Goal: Transaction & Acquisition: Purchase product/service

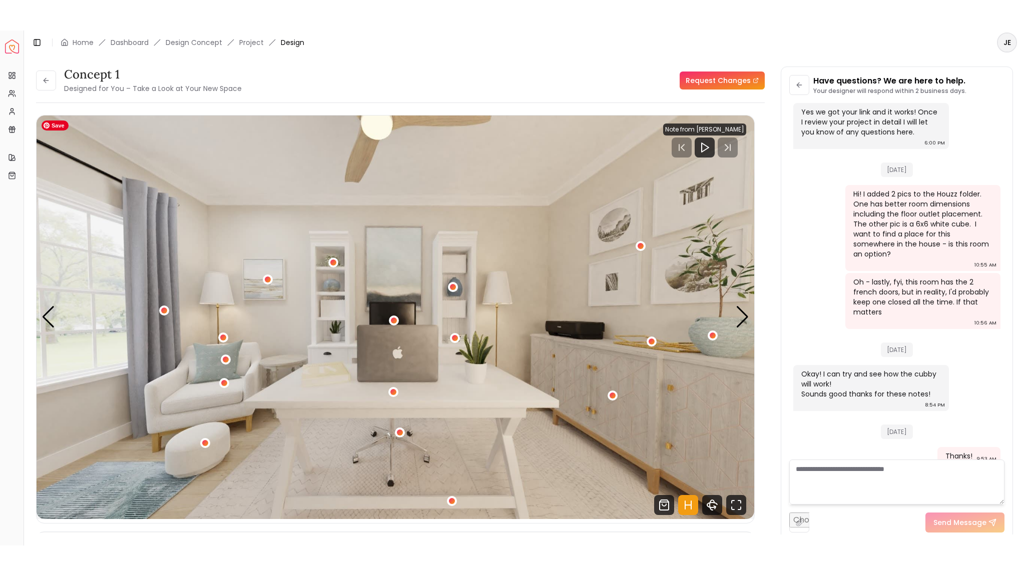
scroll to position [50, 0]
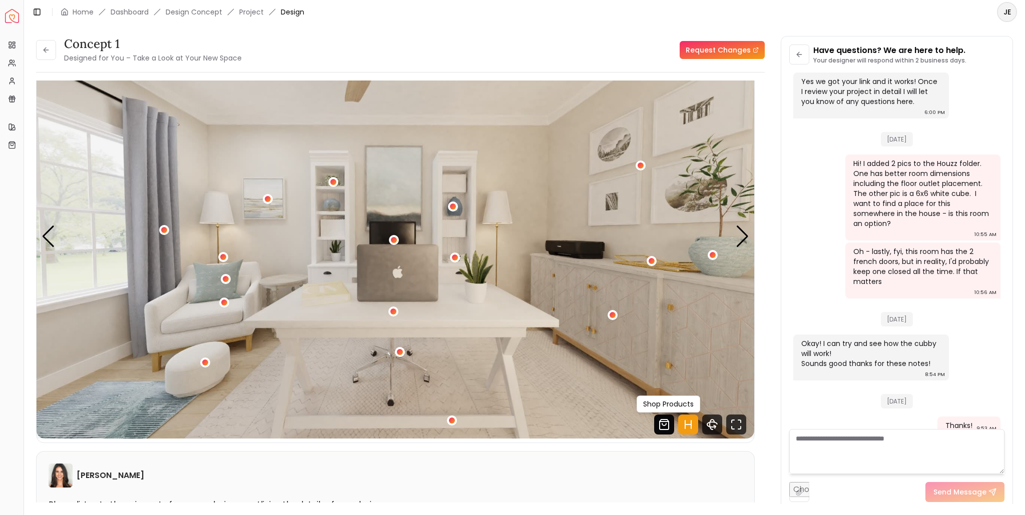
click at [667, 427] on icon "Shop Products from this design" at bounding box center [664, 425] width 20 height 20
click at [714, 428] on icon "360 View" at bounding box center [714, 426] width 2 height 3
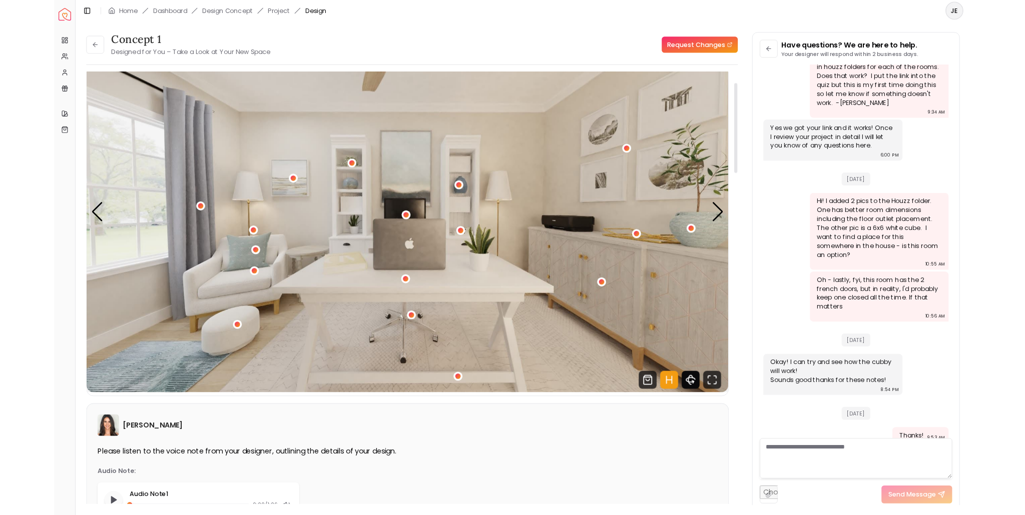
scroll to position [1384, 0]
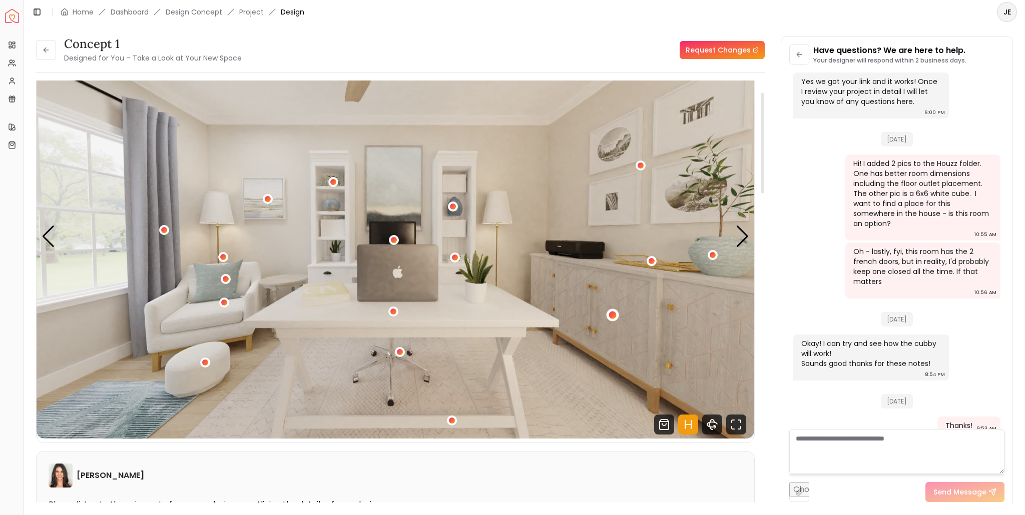
click at [612, 317] on div "1 / 5" at bounding box center [612, 315] width 8 height 8
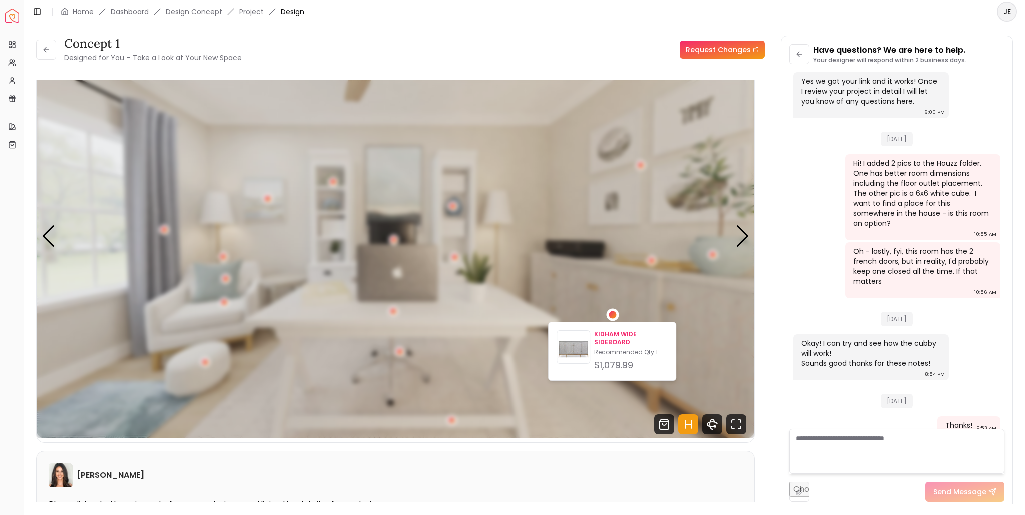
click at [606, 341] on p "KIDHAM WIDE SIDEBOARD" at bounding box center [631, 339] width 74 height 16
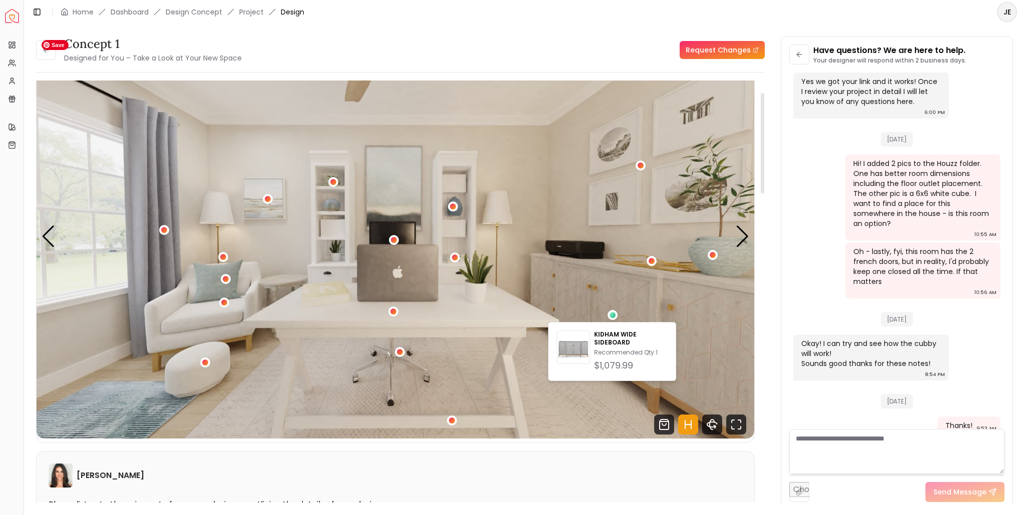
click at [617, 282] on img "1 / 5" at bounding box center [395, 237] width 717 height 404
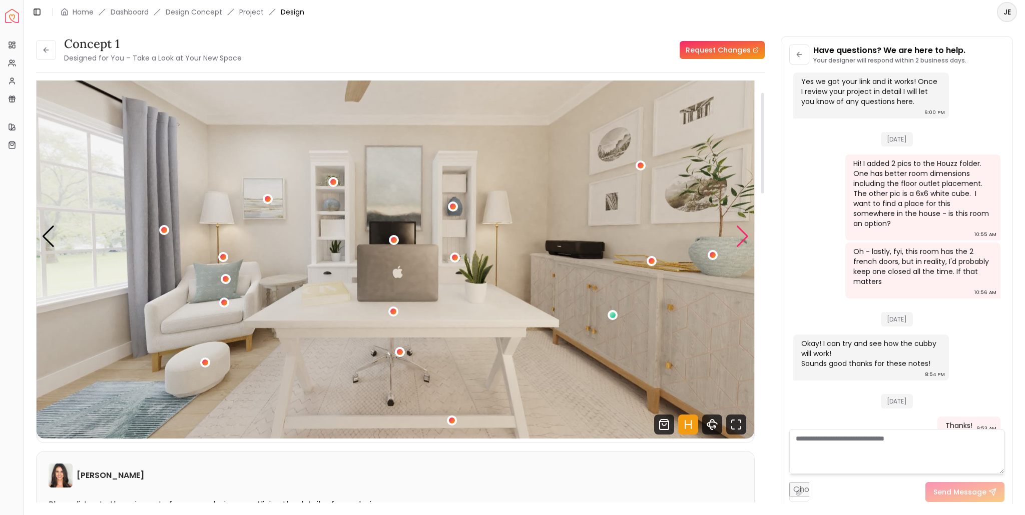
click at [742, 232] on div "Next slide" at bounding box center [742, 237] width 14 height 22
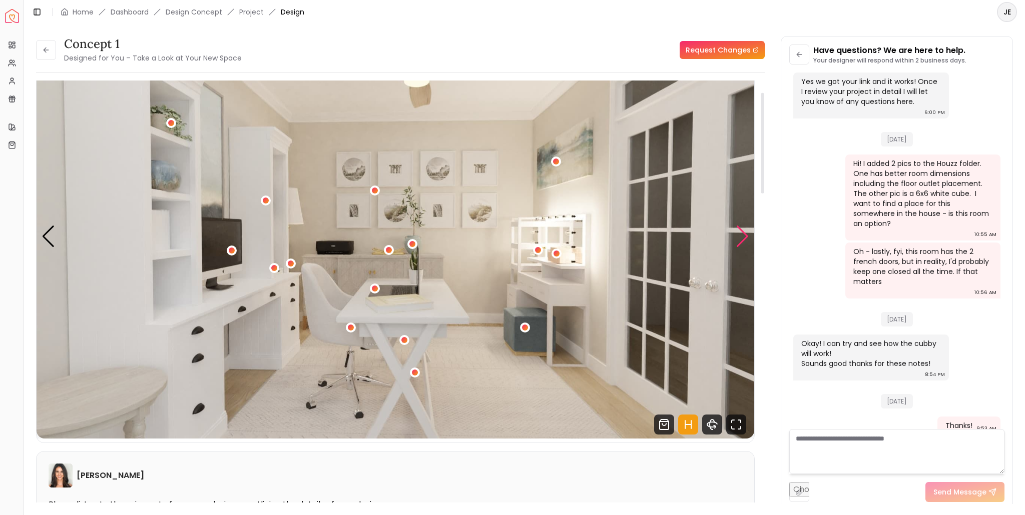
click at [744, 239] on div "Next slide" at bounding box center [742, 237] width 14 height 22
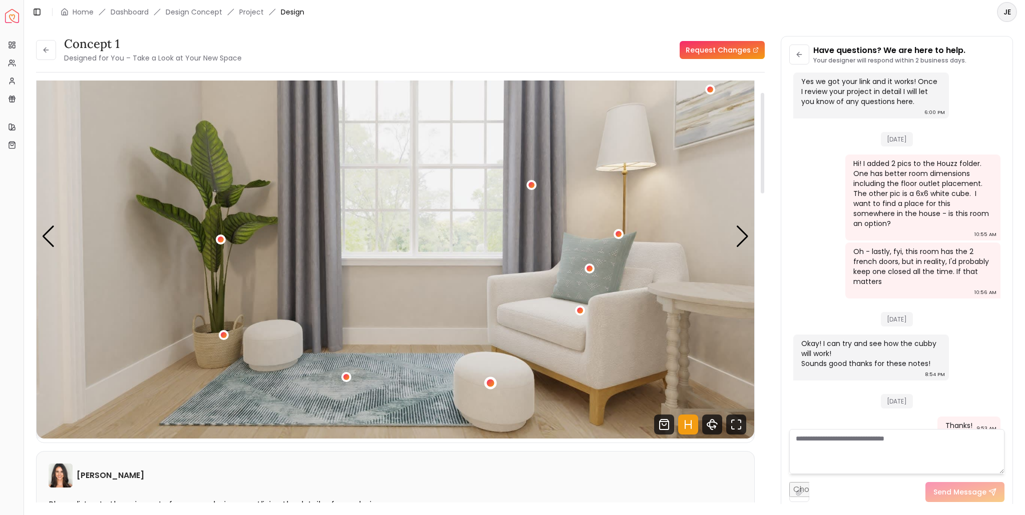
click at [489, 381] on div "3 / 5" at bounding box center [490, 383] width 8 height 8
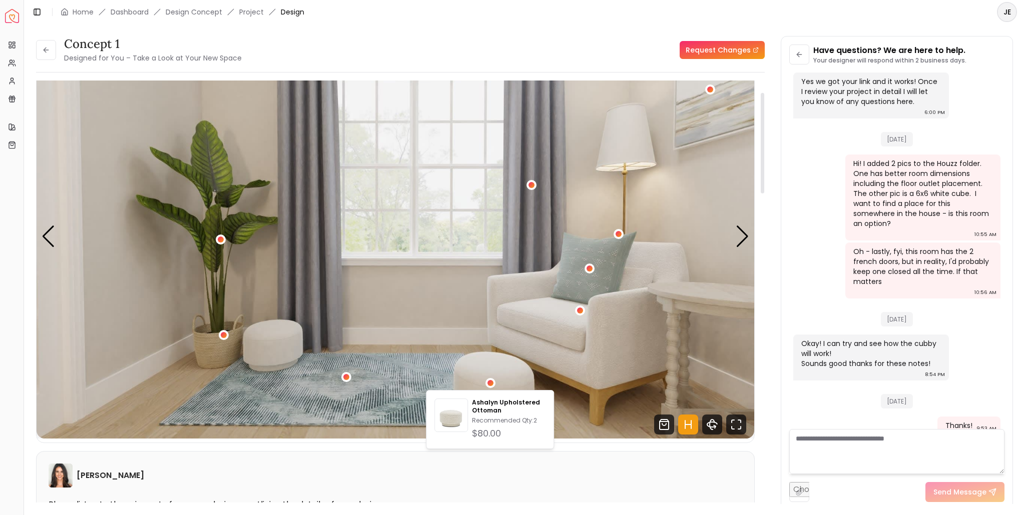
click at [593, 473] on div "[PERSON_NAME]" at bounding box center [395, 476] width 693 height 24
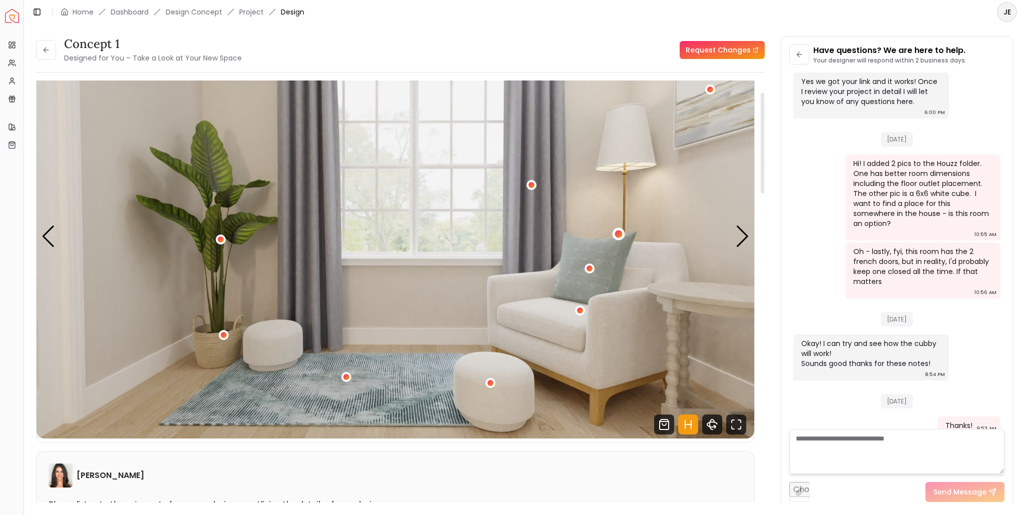
click at [616, 233] on div "3 / 5" at bounding box center [618, 234] width 8 height 8
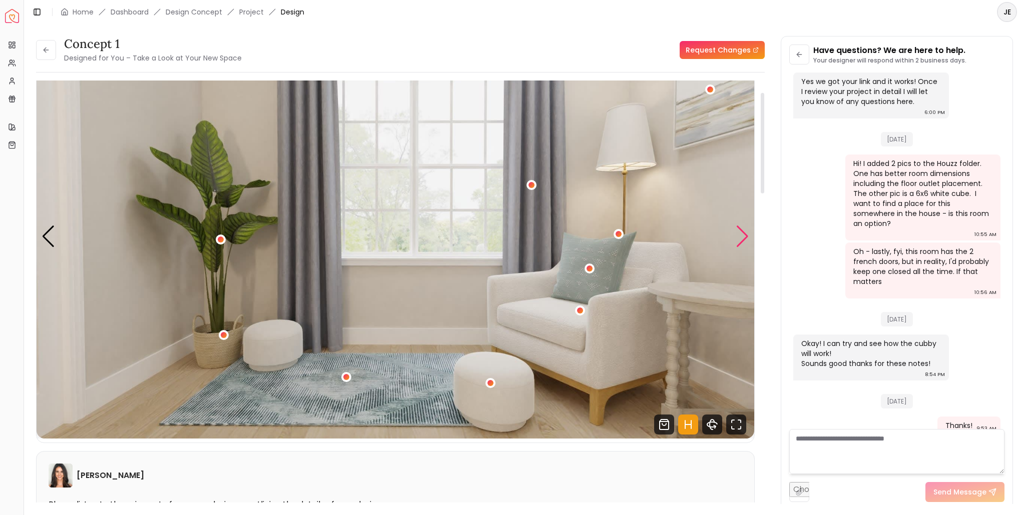
click at [746, 238] on div "Next slide" at bounding box center [742, 237] width 14 height 22
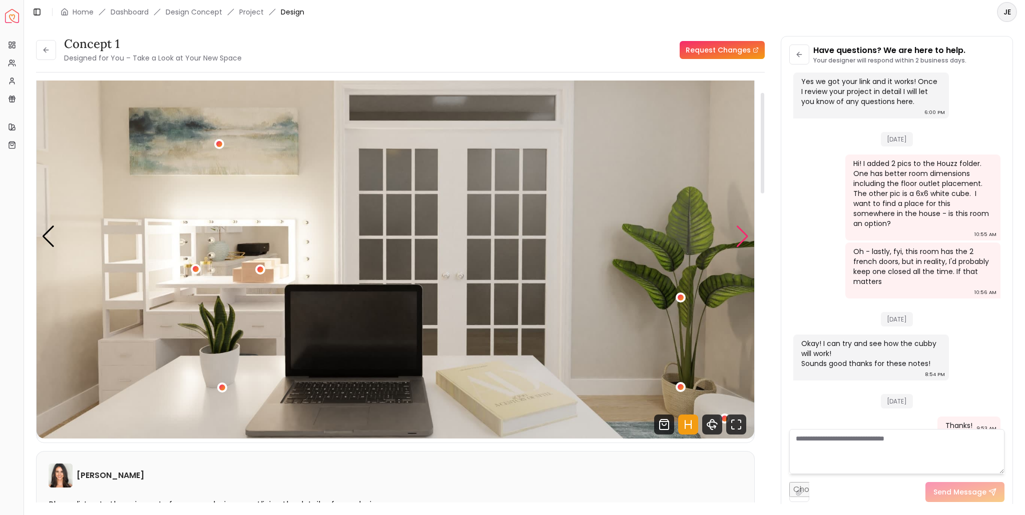
click at [742, 233] on div "Next slide" at bounding box center [742, 237] width 14 height 22
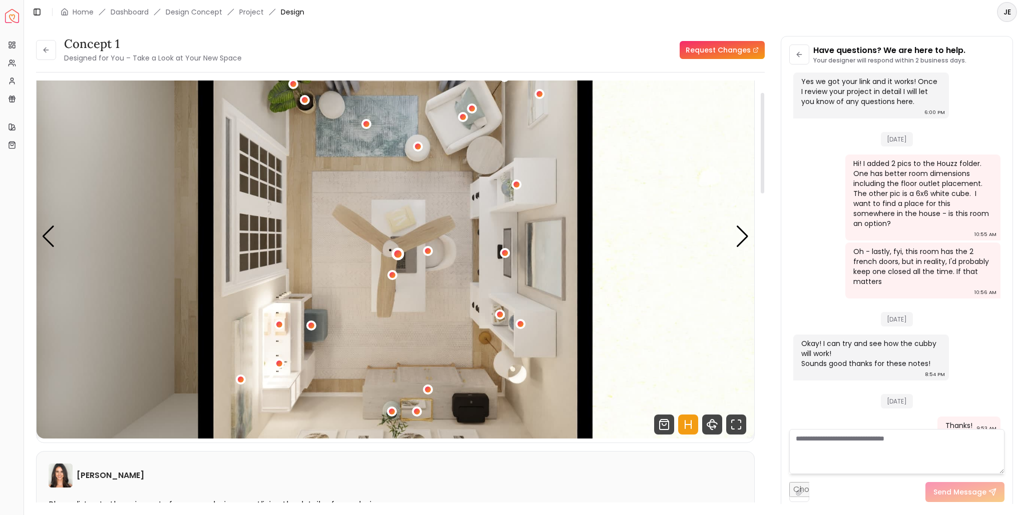
click at [397, 254] on div "5 / 5" at bounding box center [398, 255] width 8 height 8
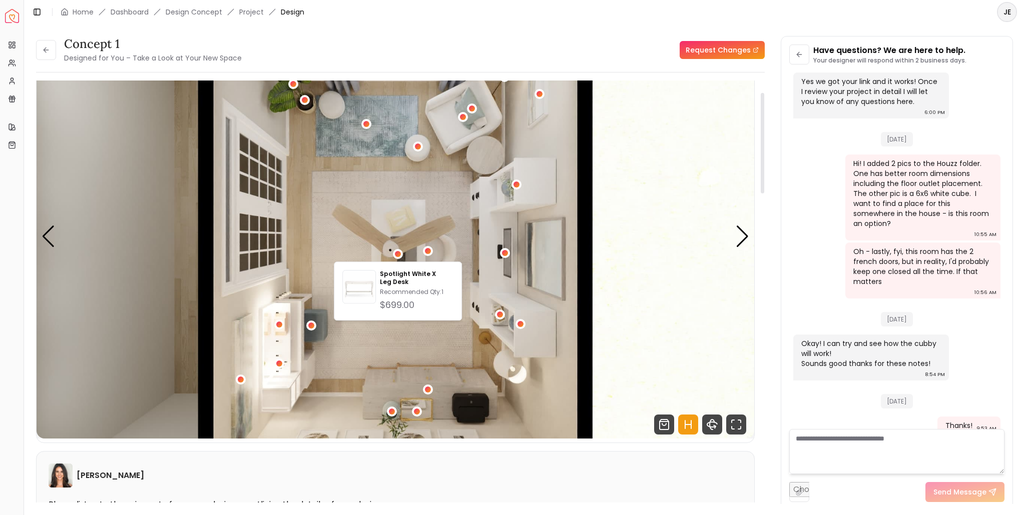
click at [13, 448] on div "Overview Projects My Referrals My Profile Gift Card Balance Quick Links My Styl…" at bounding box center [12, 274] width 24 height 483
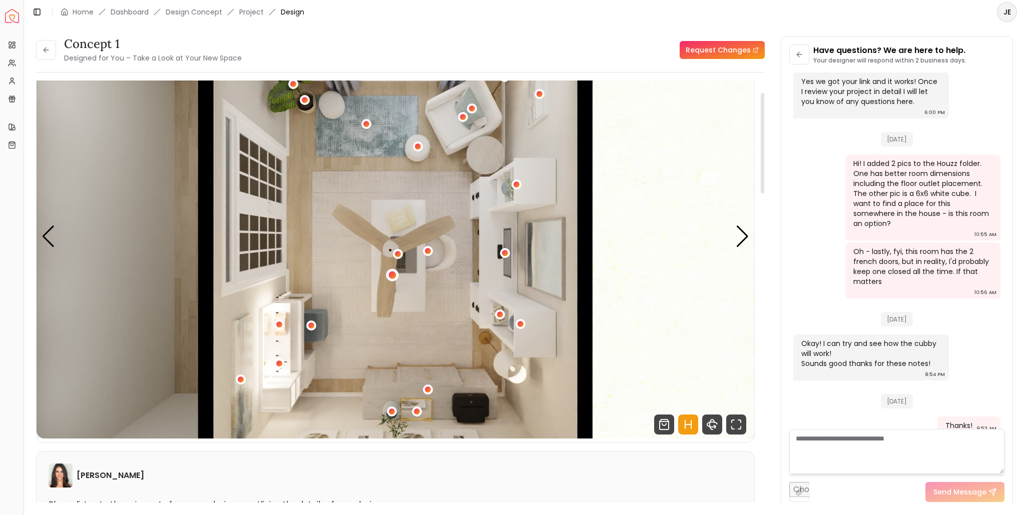
click at [392, 276] on div "5 / 5" at bounding box center [392, 276] width 8 height 8
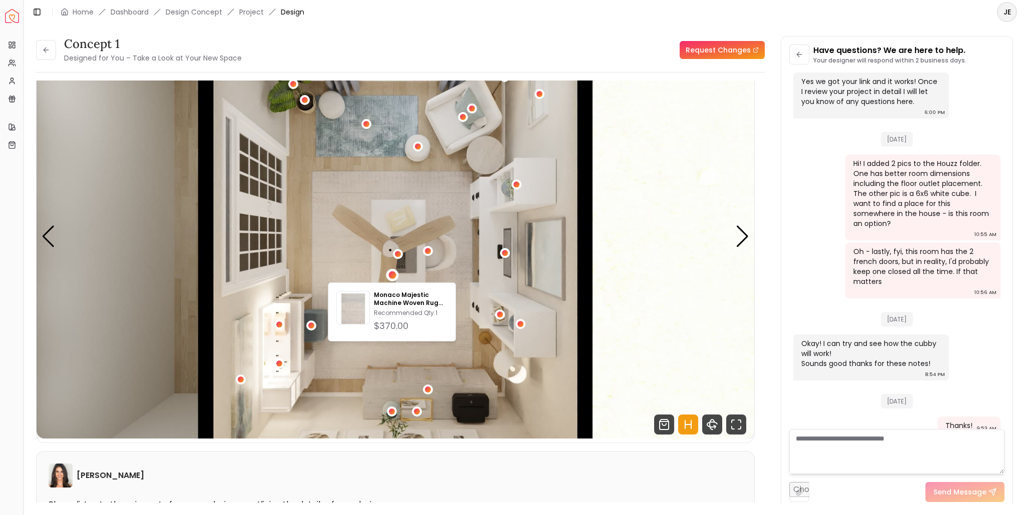
click at [16, 314] on div "Overview Projects My Referrals My Profile Gift Card Balance Quick Links My Styl…" at bounding box center [12, 274] width 24 height 483
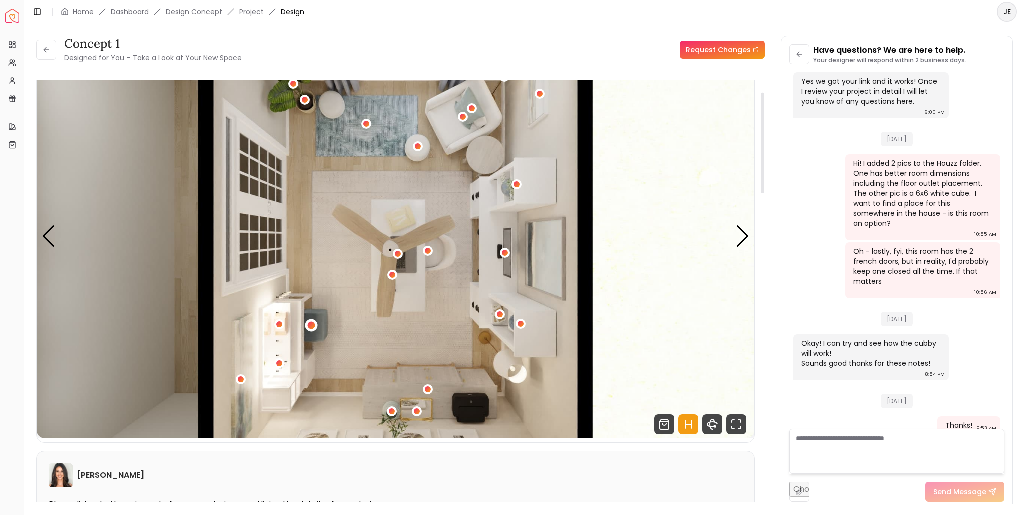
click at [312, 326] on div "5 / 5" at bounding box center [311, 326] width 8 height 8
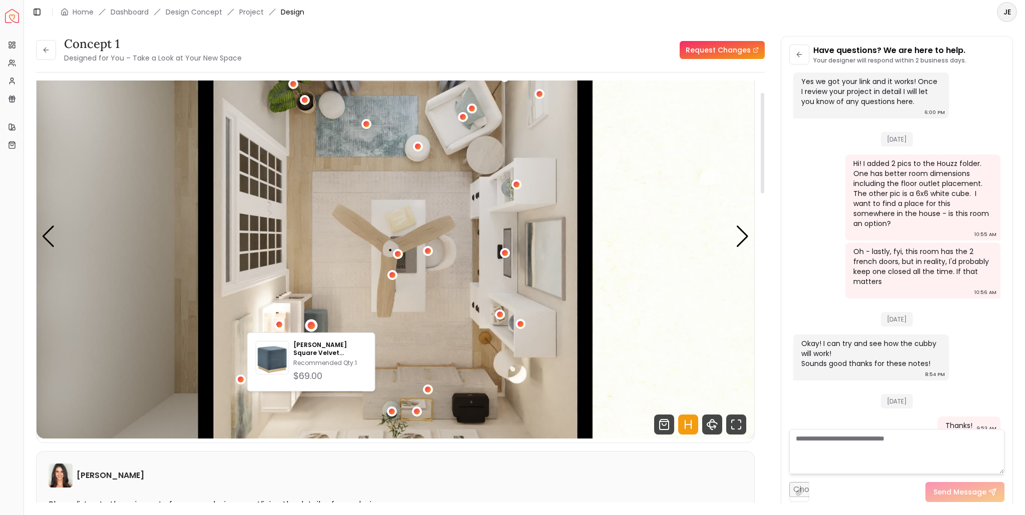
click at [10, 250] on div "Overview Projects My Referrals My Profile Gift Card Balance Quick Links My Styl…" at bounding box center [12, 274] width 24 height 483
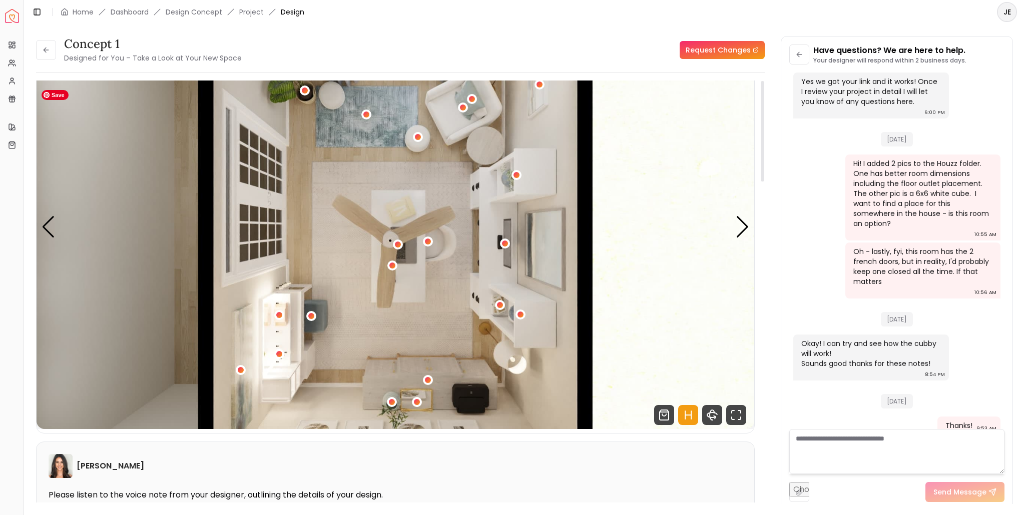
scroll to position [0, 0]
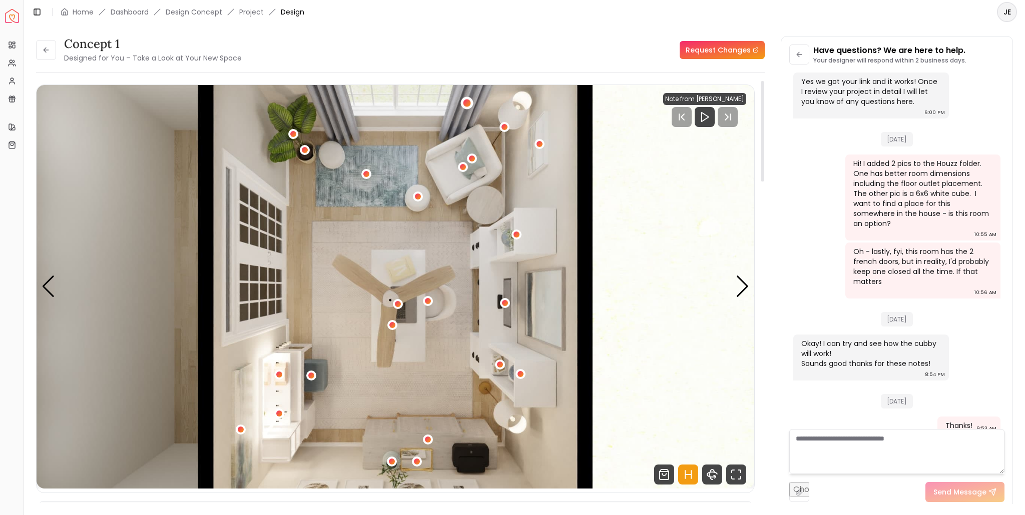
click at [466, 102] on div "5 / 5" at bounding box center [467, 103] width 8 height 8
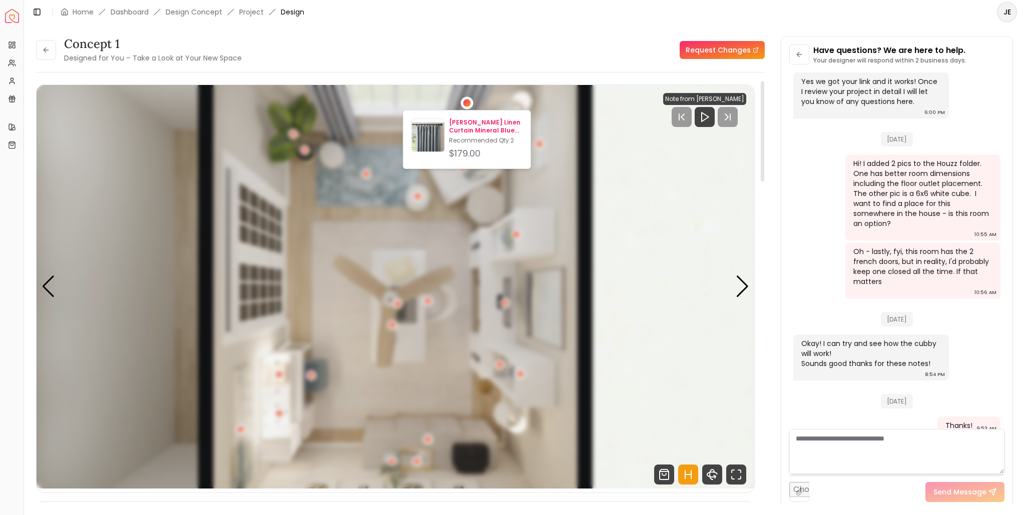
click at [462, 128] on p "[PERSON_NAME] Linen Curtain Mineral Blue 96"" at bounding box center [486, 127] width 74 height 16
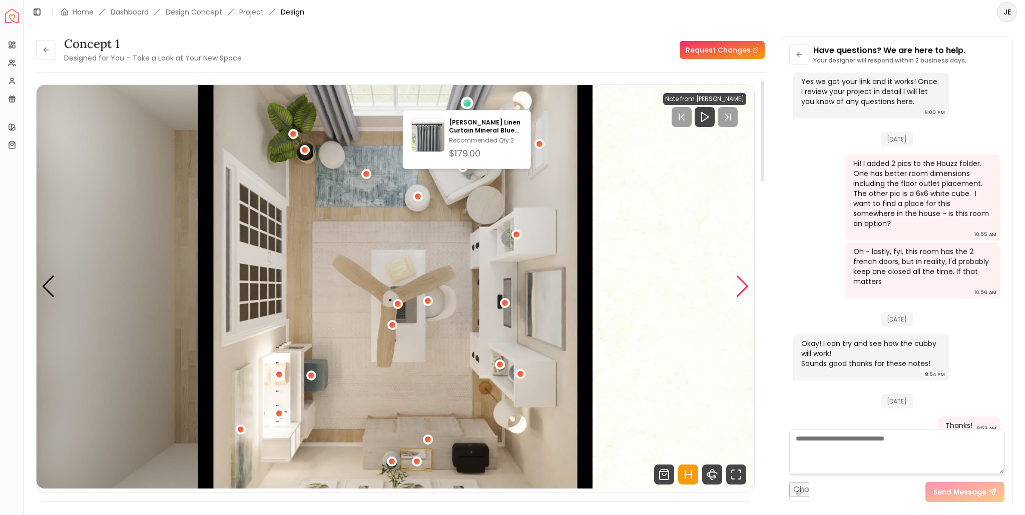
click at [740, 288] on div "Next slide" at bounding box center [742, 287] width 14 height 22
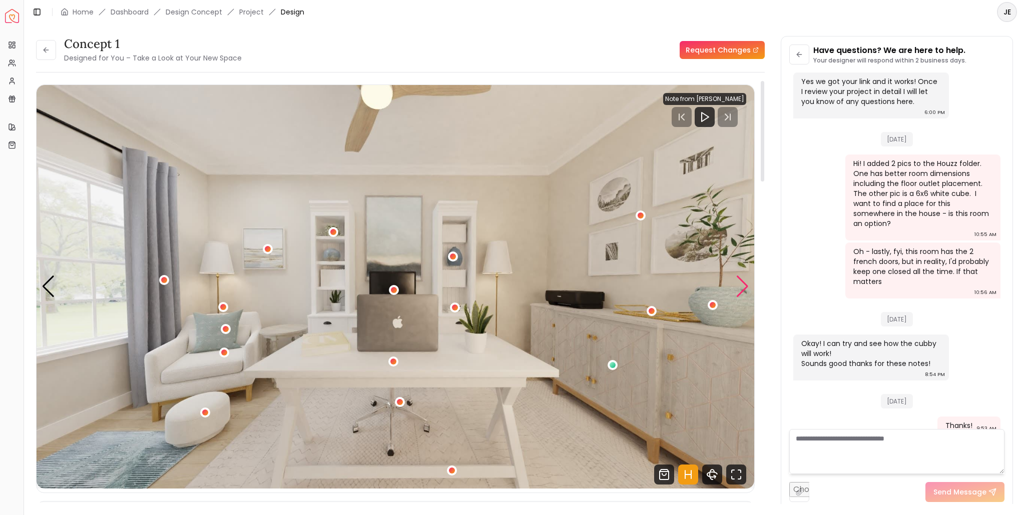
click at [740, 288] on div "Next slide" at bounding box center [742, 287] width 14 height 22
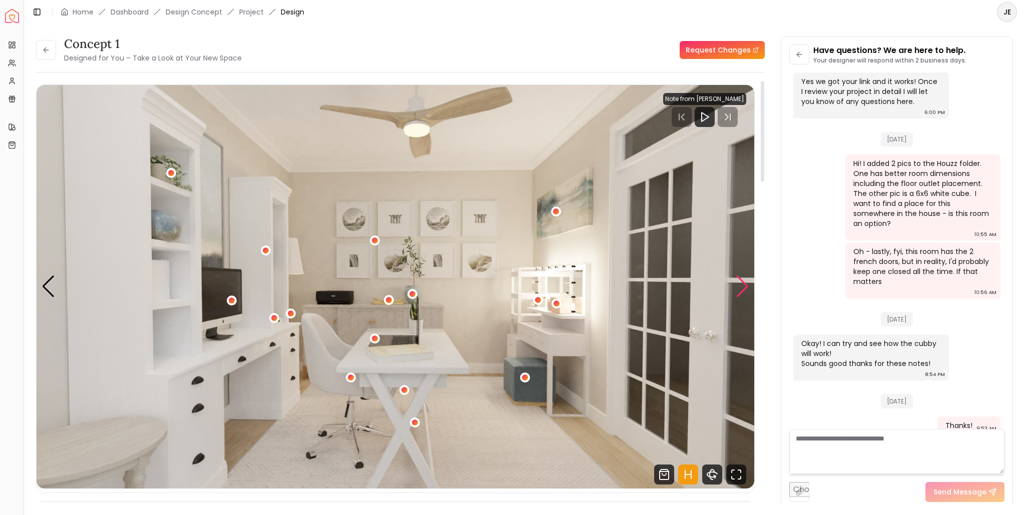
click at [743, 290] on div "Next slide" at bounding box center [742, 287] width 14 height 22
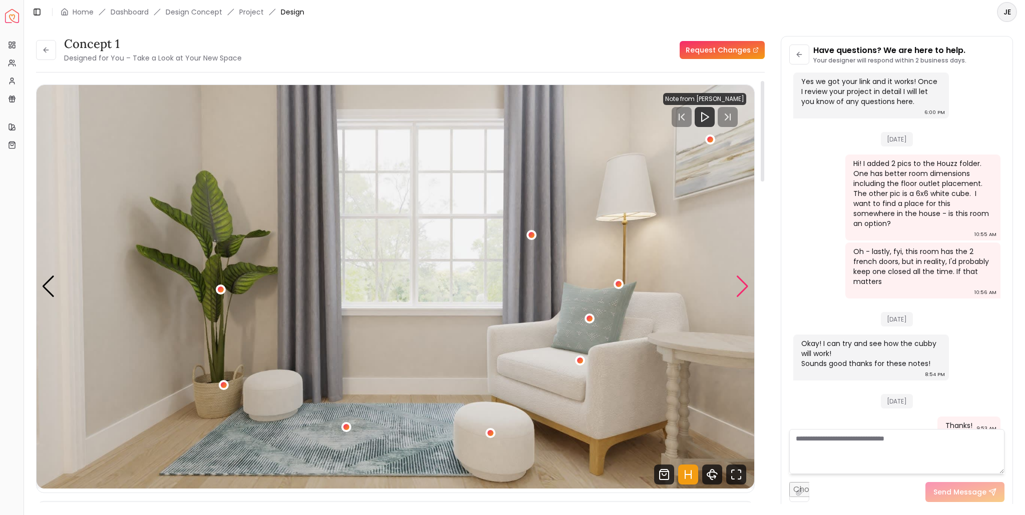
click at [743, 290] on div "Next slide" at bounding box center [742, 287] width 14 height 22
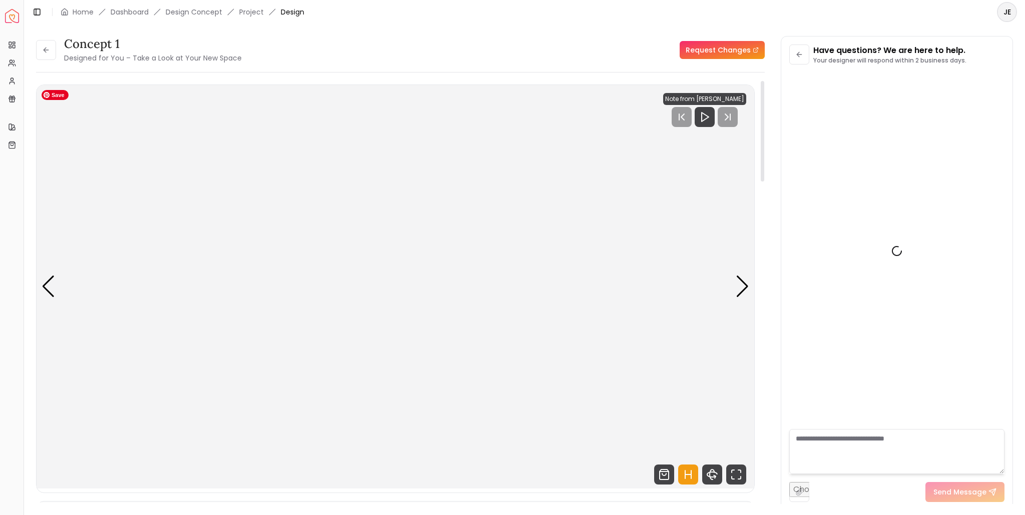
scroll to position [1384, 0]
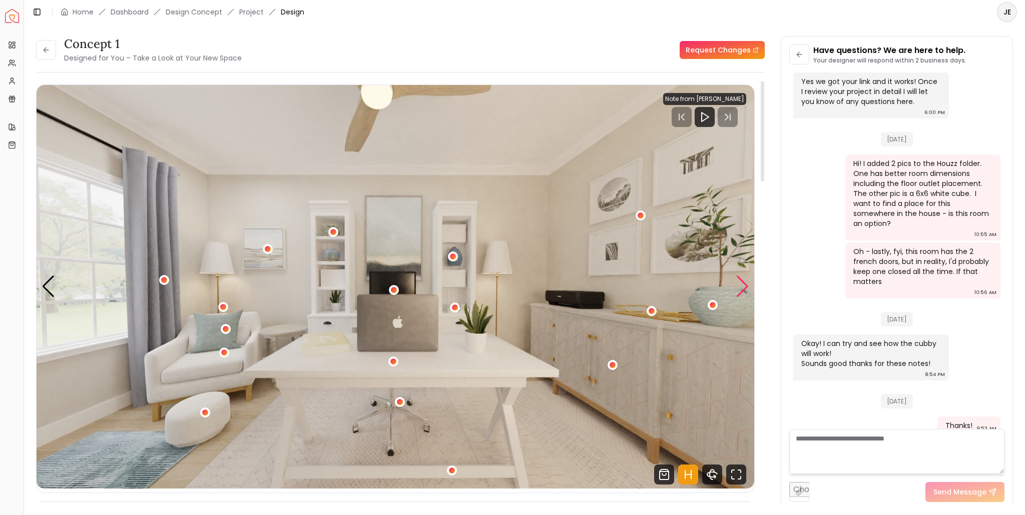
click at [746, 283] on div "Next slide" at bounding box center [742, 287] width 14 height 22
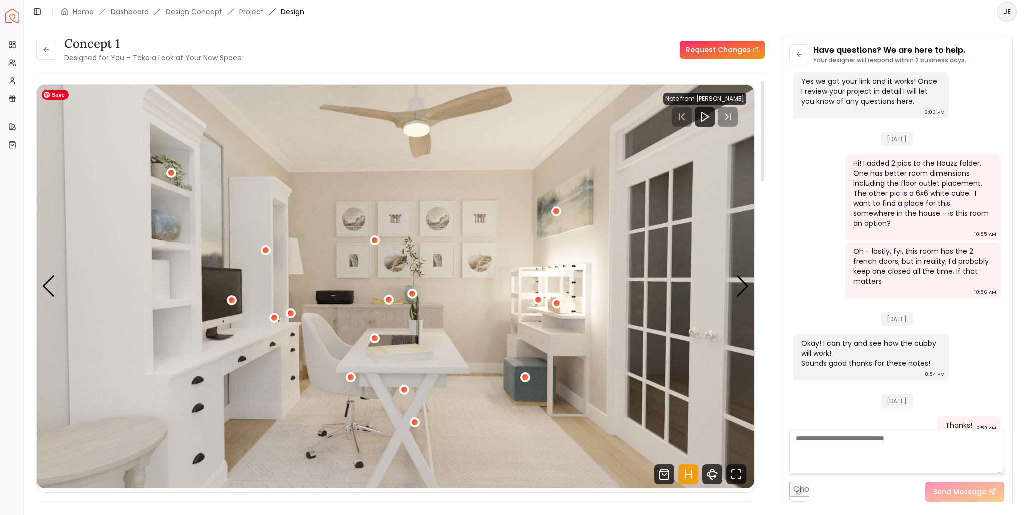
click at [428, 117] on img "2 / 5" at bounding box center [395, 287] width 717 height 404
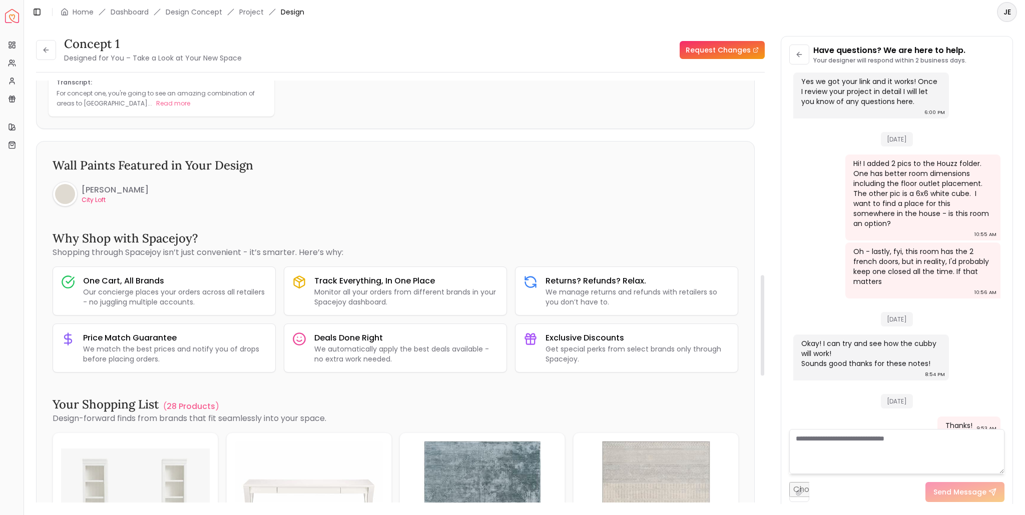
scroll to position [1101, 0]
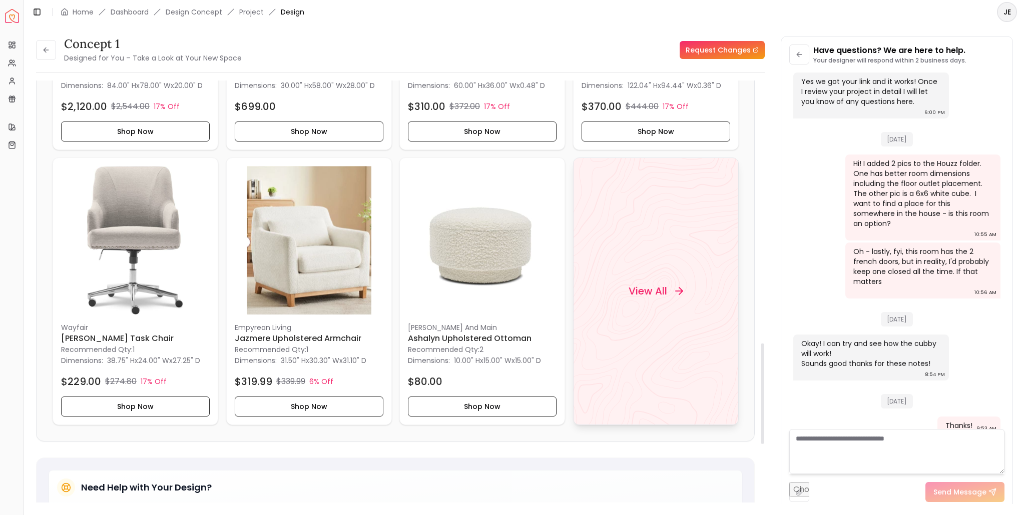
click at [652, 289] on h4 "View All" at bounding box center [647, 291] width 39 height 14
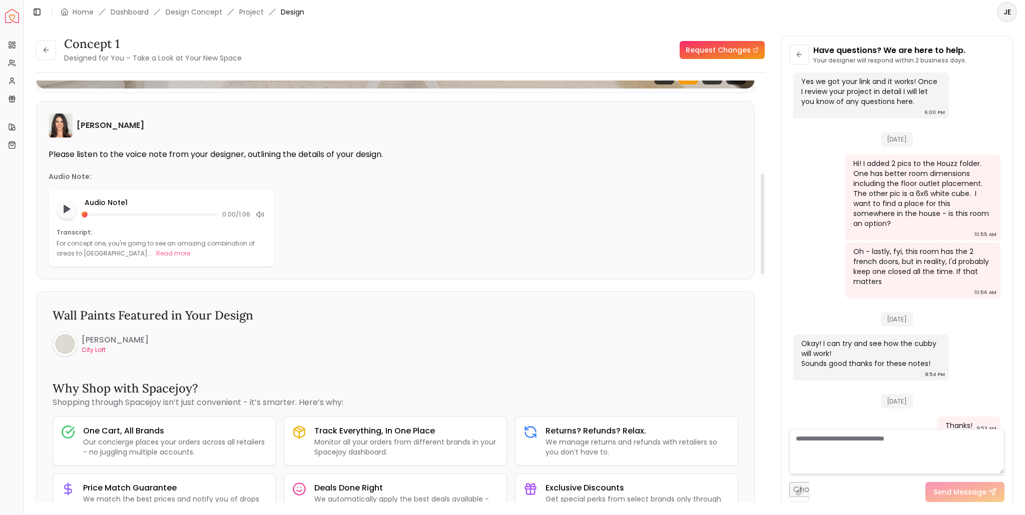
scroll to position [0, 0]
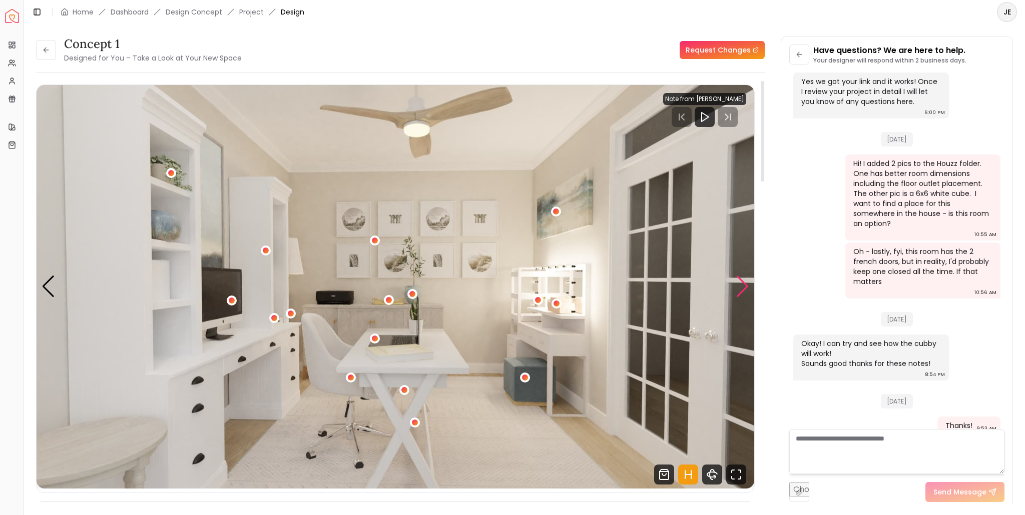
click at [742, 284] on div "Next slide" at bounding box center [742, 287] width 14 height 22
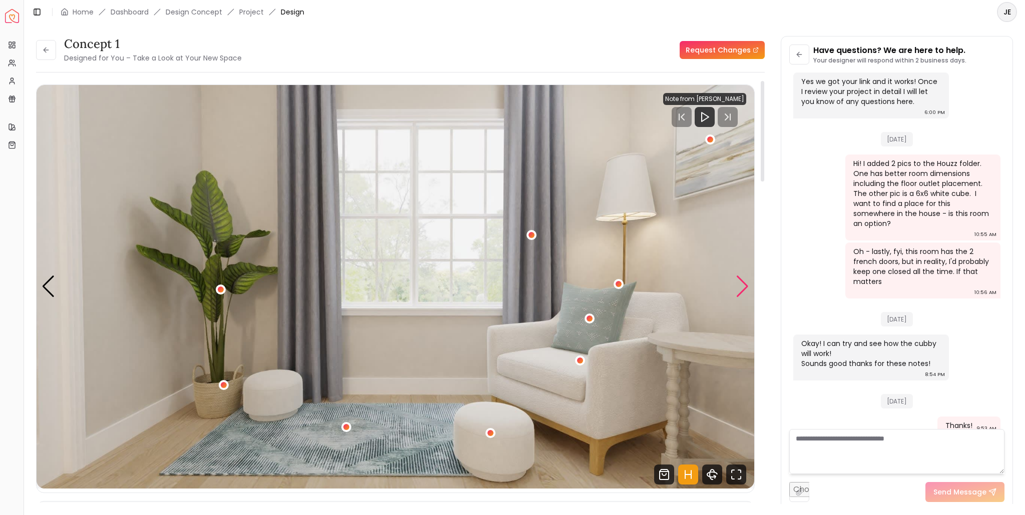
click at [742, 284] on div "Next slide" at bounding box center [742, 287] width 14 height 22
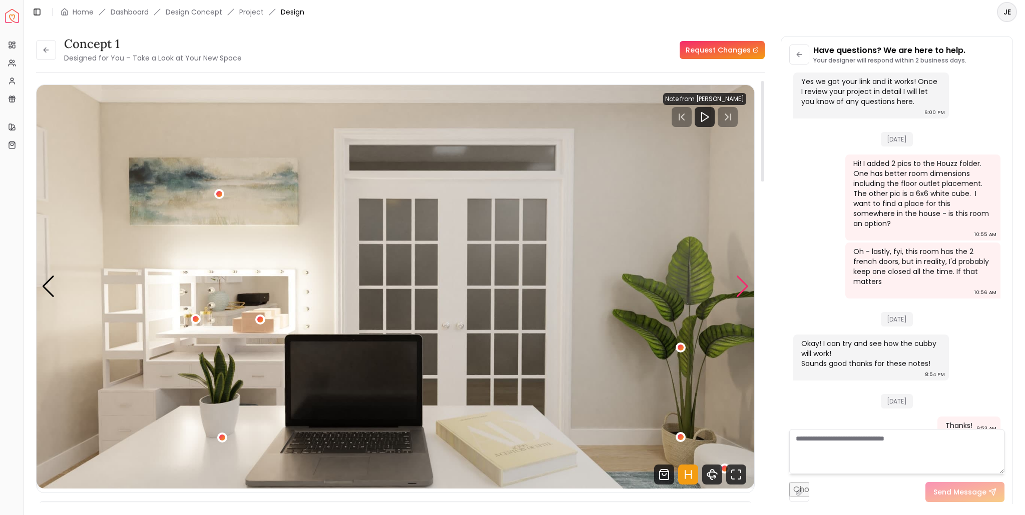
click at [742, 284] on div "Next slide" at bounding box center [742, 287] width 14 height 22
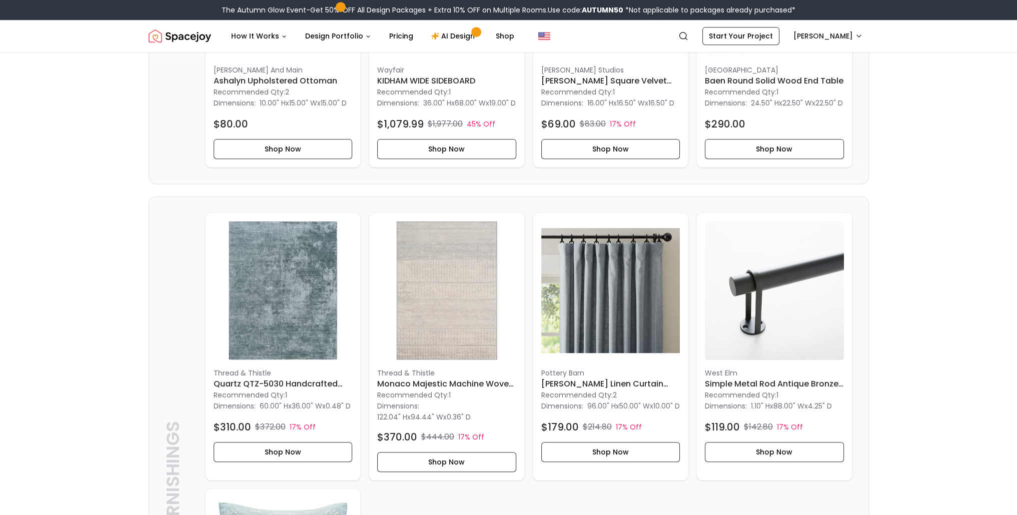
scroll to position [650, 0]
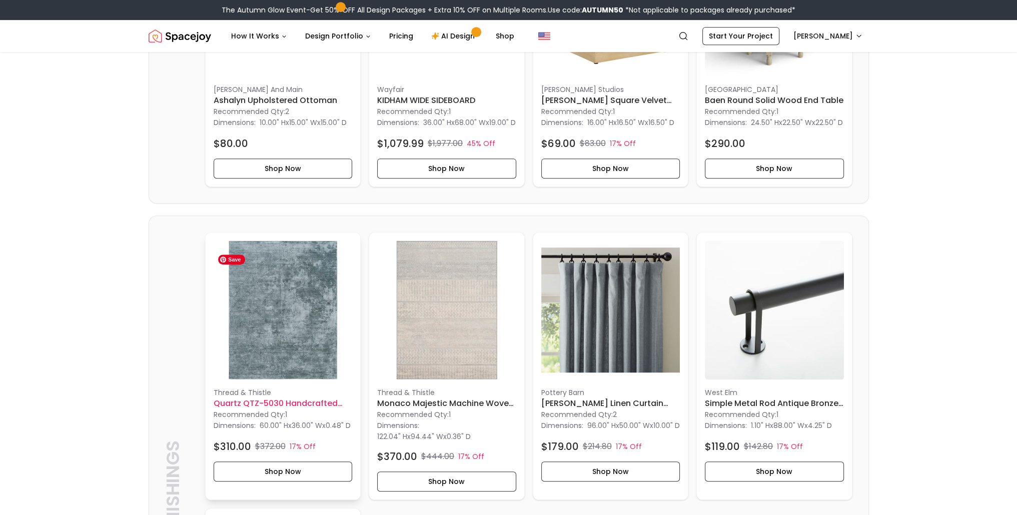
click at [278, 306] on img at bounding box center [283, 310] width 139 height 139
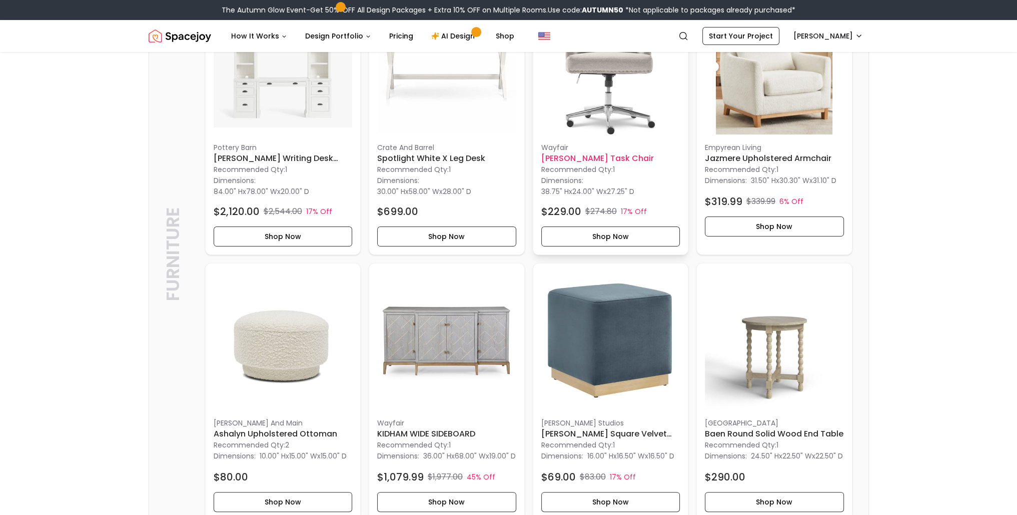
scroll to position [350, 0]
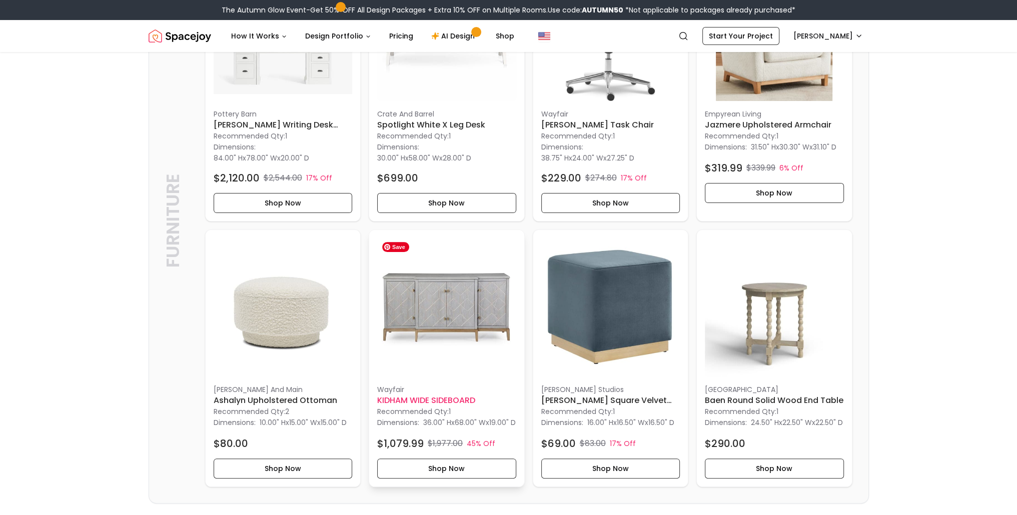
click at [445, 306] on img at bounding box center [446, 307] width 139 height 139
